Goal: Task Accomplishment & Management: Use online tool/utility

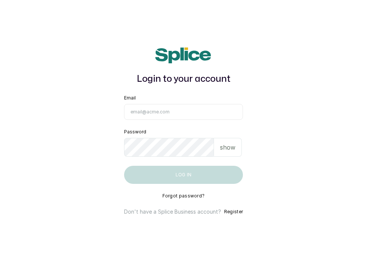
type input "skincarefeelgood@gmail.com"
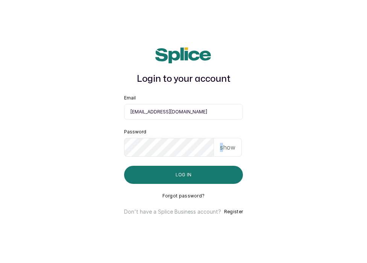
click at [222, 148] on p "show" at bounding box center [227, 147] width 15 height 9
drag, startPoint x: 222, startPoint y: 148, endPoint x: 208, endPoint y: 163, distance: 20.8
click at [222, 148] on div "hide" at bounding box center [229, 147] width 24 height 19
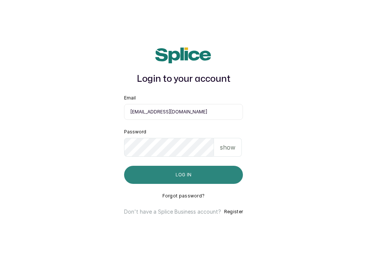
click at [192, 176] on button "Log in" at bounding box center [183, 175] width 119 height 18
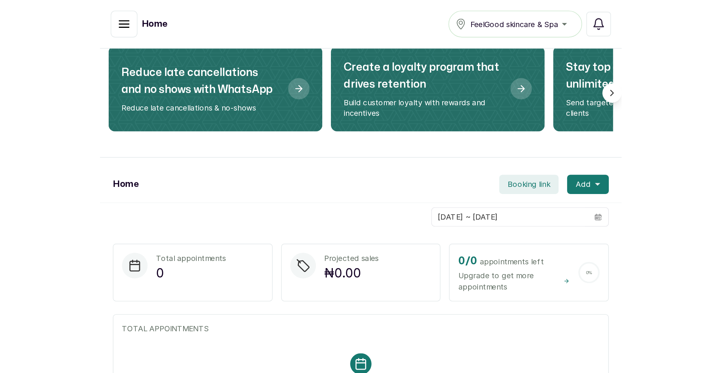
scroll to position [65, 0]
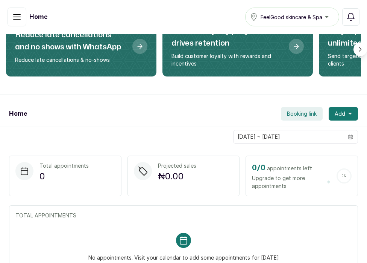
click at [222, 0] on div "Home FeelGood skincare & Spa Notifications" at bounding box center [183, 17] width 367 height 34
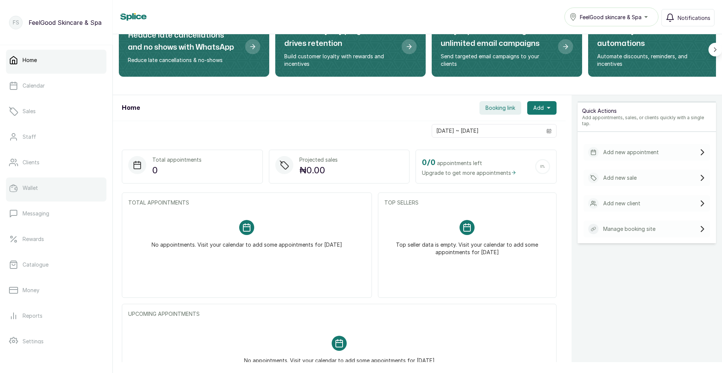
scroll to position [4, 0]
click at [74, 194] on li "Wallet" at bounding box center [56, 185] width 100 height 24
click at [74, 194] on div at bounding box center [56, 195] width 100 height 3
click at [75, 193] on link "Wallet" at bounding box center [56, 183] width 100 height 21
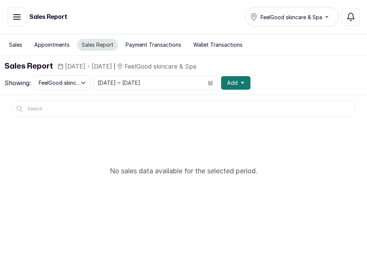
click at [17, 18] on icon "button" at bounding box center [16, 16] width 9 height 9
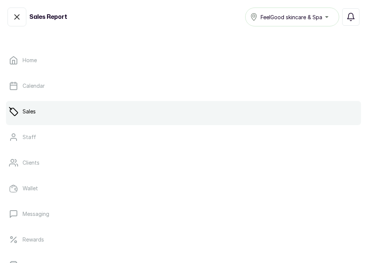
click at [18, 16] on icon "button" at bounding box center [16, 16] width 9 height 9
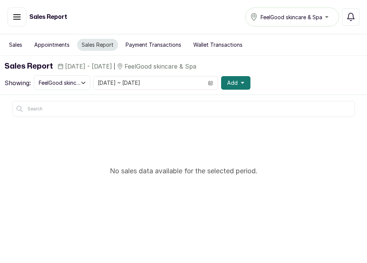
click at [14, 19] on icon "button" at bounding box center [17, 17] width 7 height 5
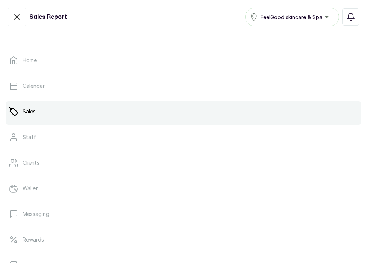
click at [53, 112] on link "Sales" at bounding box center [183, 111] width 355 height 21
click at [53, 113] on link "Sales" at bounding box center [183, 111] width 355 height 21
click at [55, 115] on link "Sales" at bounding box center [183, 111] width 355 height 21
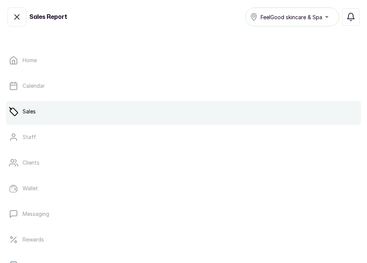
drag, startPoint x: 70, startPoint y: 11, endPoint x: 66, endPoint y: 13, distance: 4.5
click at [70, 11] on div "Sales Report" at bounding box center [67, 17] width 119 height 19
drag, startPoint x: 65, startPoint y: 13, endPoint x: 53, endPoint y: 23, distance: 15.5
click at [59, 18] on h1 "Sales Report" at bounding box center [48, 16] width 38 height 9
click at [53, 23] on div "Sales Report" at bounding box center [67, 17] width 119 height 19
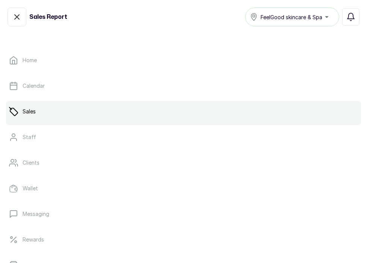
drag, startPoint x: 42, startPoint y: 17, endPoint x: 35, endPoint y: 18, distance: 6.9
click at [41, 17] on h1 "Sales Report" at bounding box center [48, 16] width 38 height 9
click at [28, 18] on div "Sales Report" at bounding box center [67, 17] width 119 height 19
click at [17, 18] on icon "button" at bounding box center [17, 17] width 5 height 5
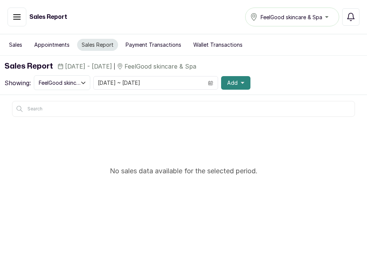
click at [221, 86] on button "Add" at bounding box center [235, 83] width 29 height 14
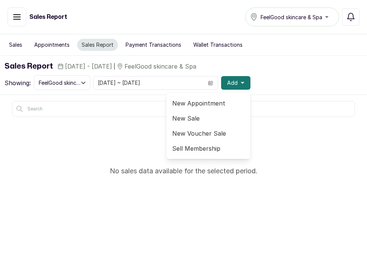
click at [200, 146] on span "Sell Membership" at bounding box center [208, 148] width 72 height 9
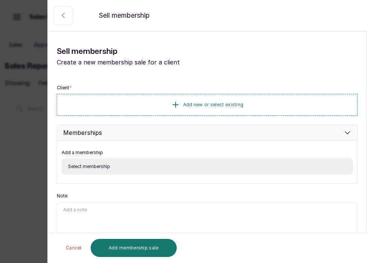
click at [70, 23] on button "Select payment method" at bounding box center [63, 15] width 19 height 19
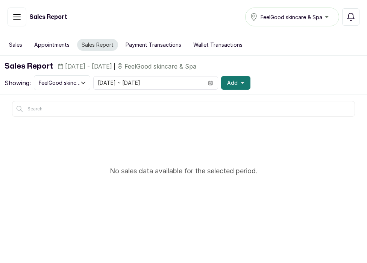
scroll to position [1, 0]
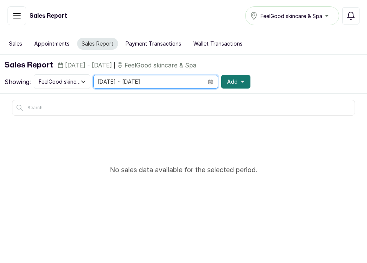
drag, startPoint x: 103, startPoint y: 84, endPoint x: 107, endPoint y: 85, distance: 4.7
click at [106, 85] on input "[DATE] ~ [DATE]" at bounding box center [149, 81] width 110 height 13
click at [107, 85] on body "FS FeelGood Skincare & Spa Home Calendar Sales Staff Clients Wallet Messaging R…" at bounding box center [183, 132] width 367 height 267
